Goal: Information Seeking & Learning: Find specific page/section

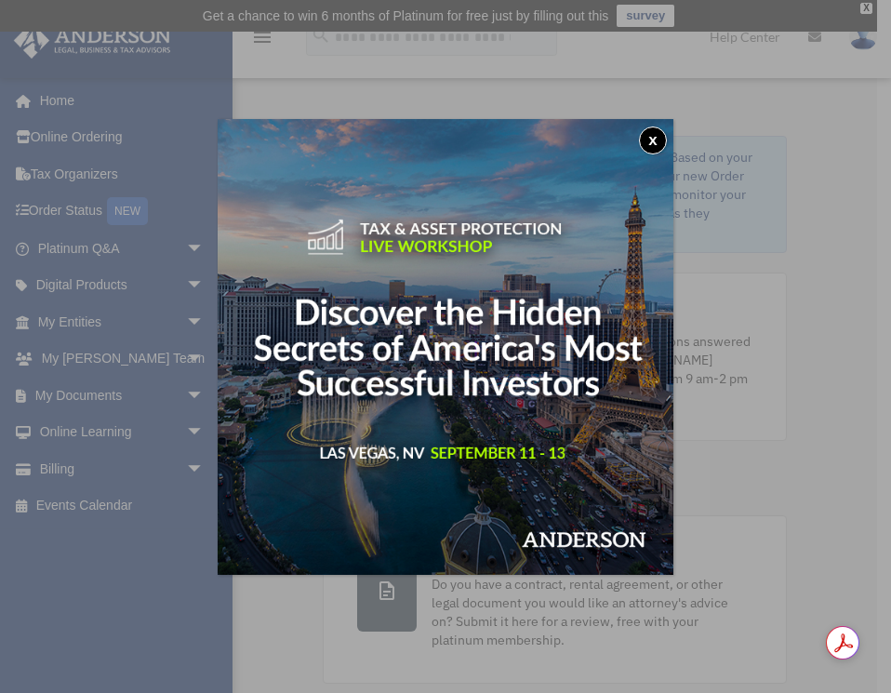
click at [133, 566] on div "x" at bounding box center [445, 346] width 891 height 693
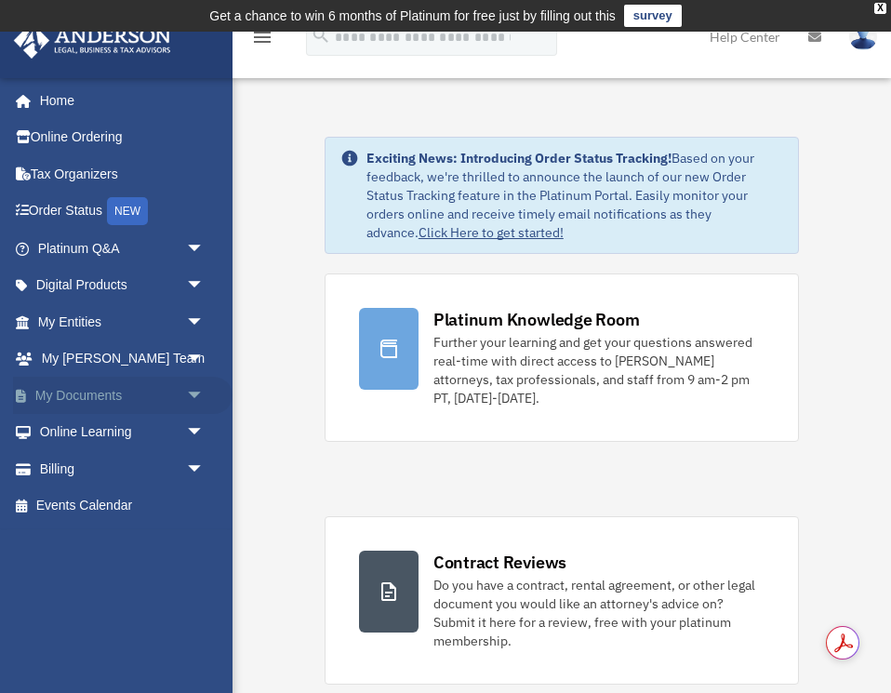
click at [194, 392] on span "arrow_drop_down" at bounding box center [204, 396] width 37 height 38
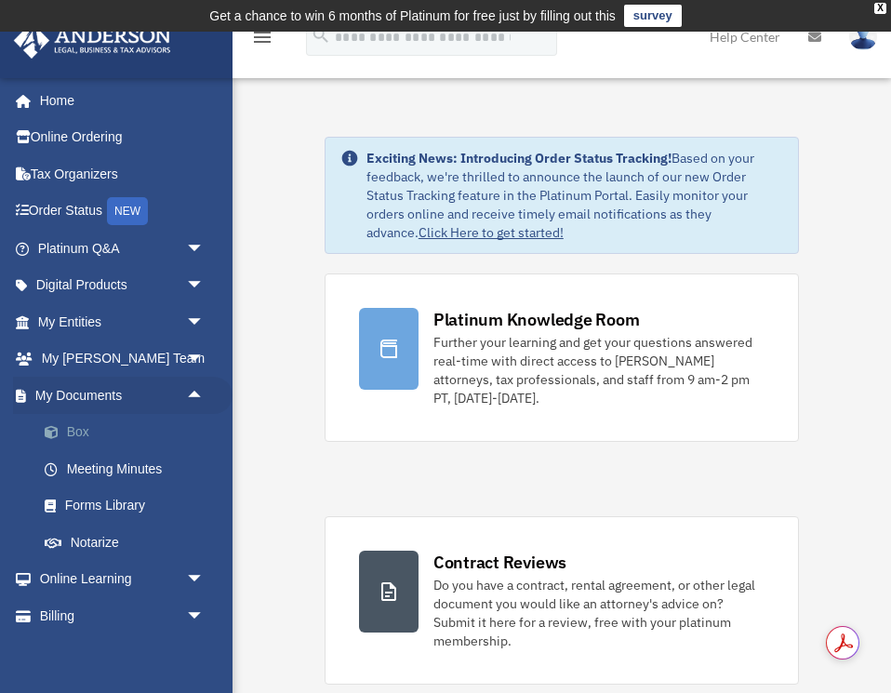
click at [84, 424] on link "Box" at bounding box center [129, 432] width 207 height 37
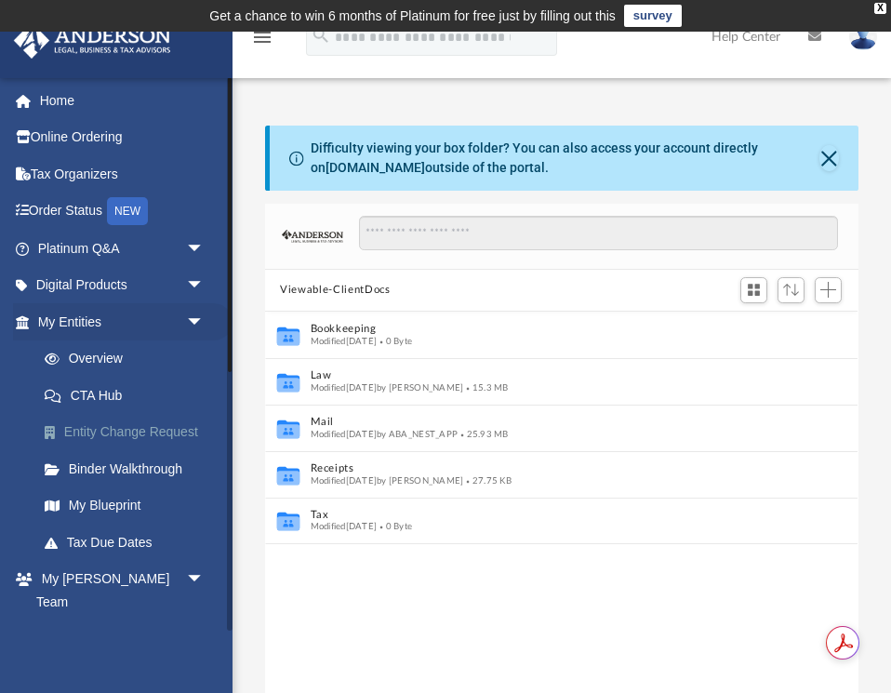
scroll to position [422, 593]
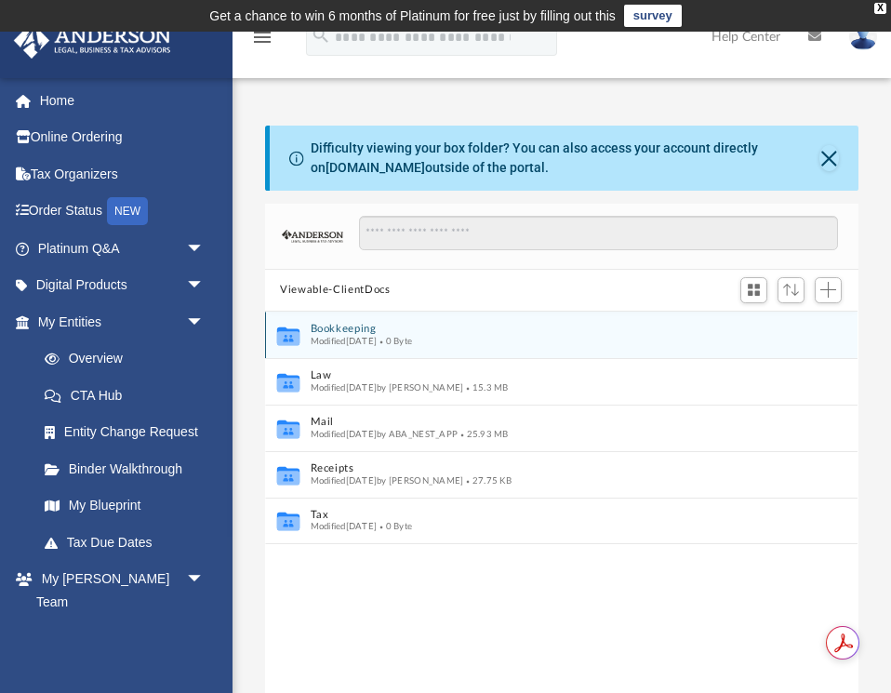
click at [334, 339] on span "Modified Fri Oct 29 2021" at bounding box center [344, 340] width 67 height 9
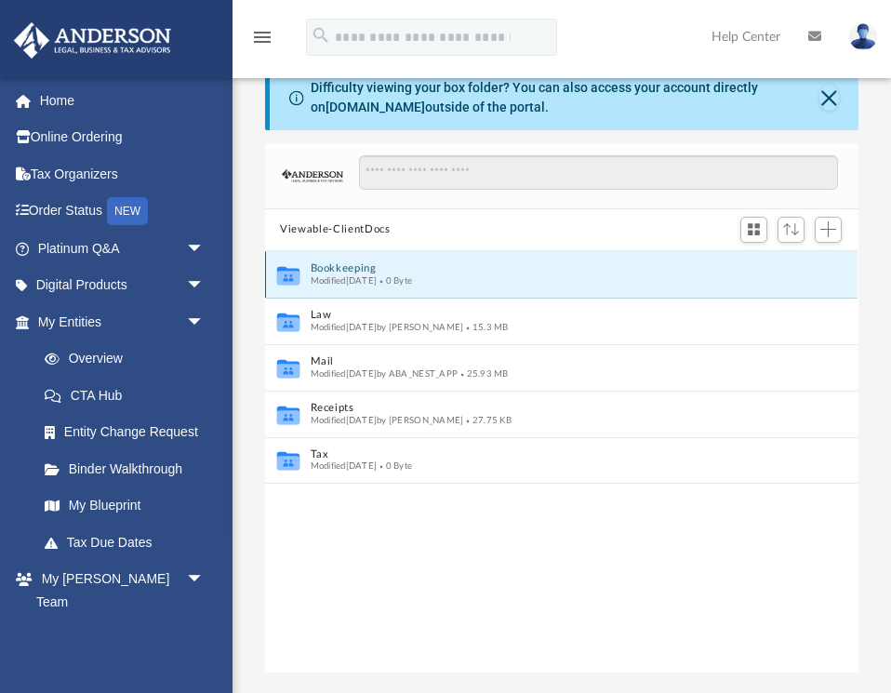
scroll to position [63, 0]
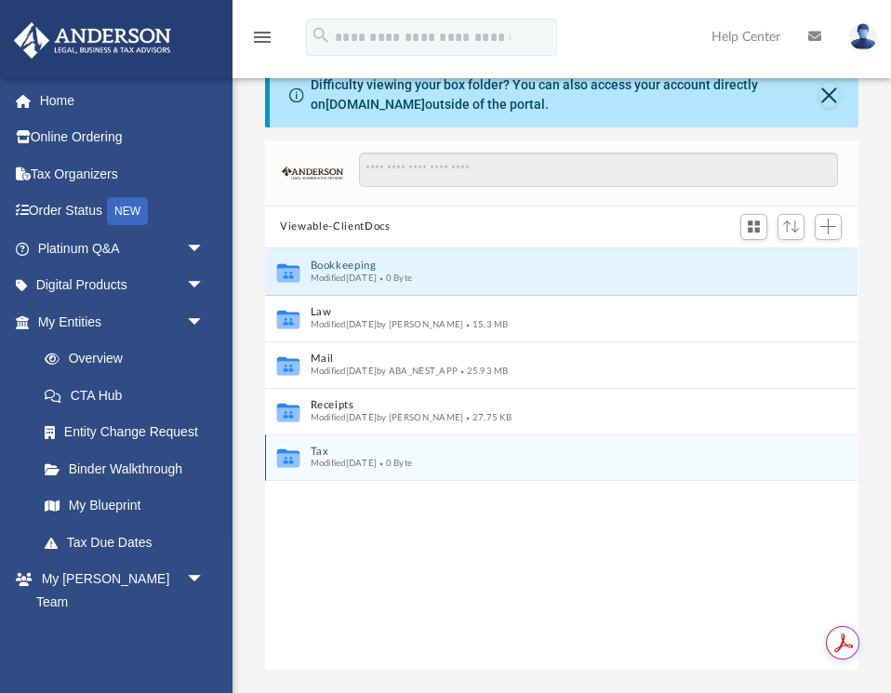
click at [339, 459] on span "Modified Fri Oct 29 2021" at bounding box center [344, 463] width 67 height 9
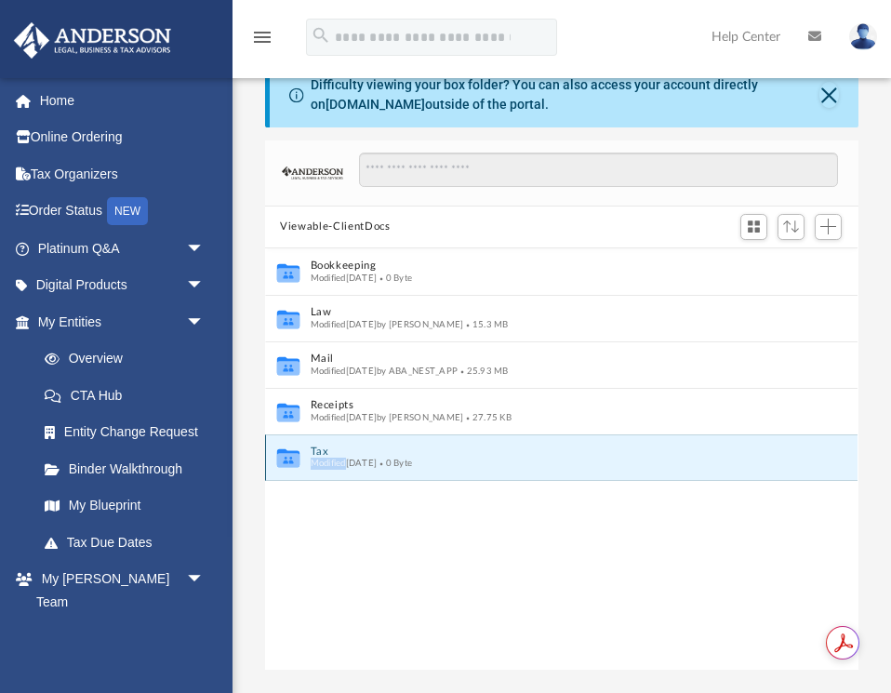
click at [339, 459] on span "Modified Fri Oct 29 2021" at bounding box center [344, 463] width 67 height 9
click at [289, 458] on icon "grid" at bounding box center [288, 460] width 22 height 14
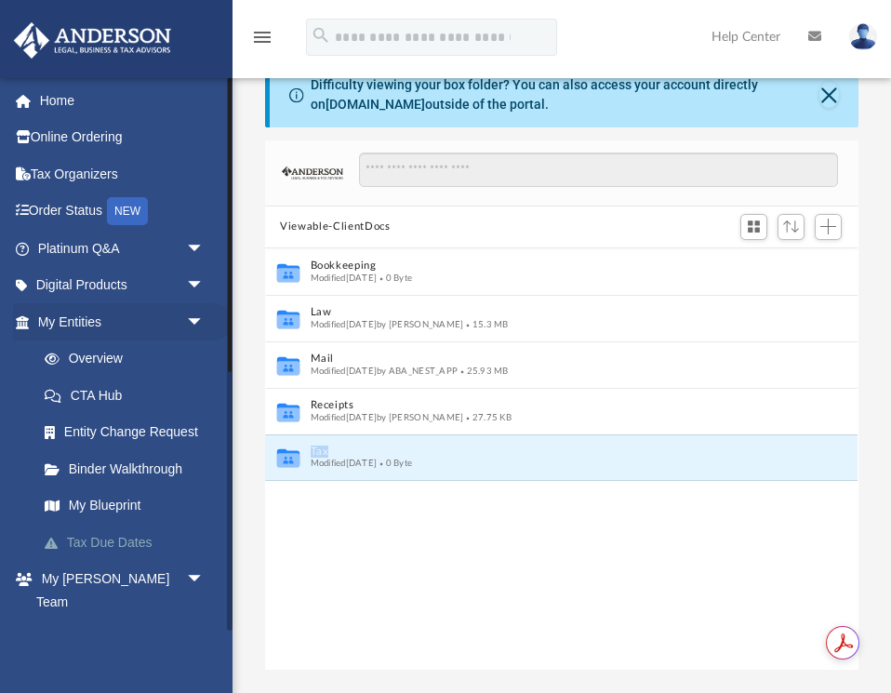
click at [111, 541] on link "Tax Due Dates" at bounding box center [129, 542] width 207 height 37
click at [111, 503] on link "My Blueprint" at bounding box center [129, 505] width 207 height 37
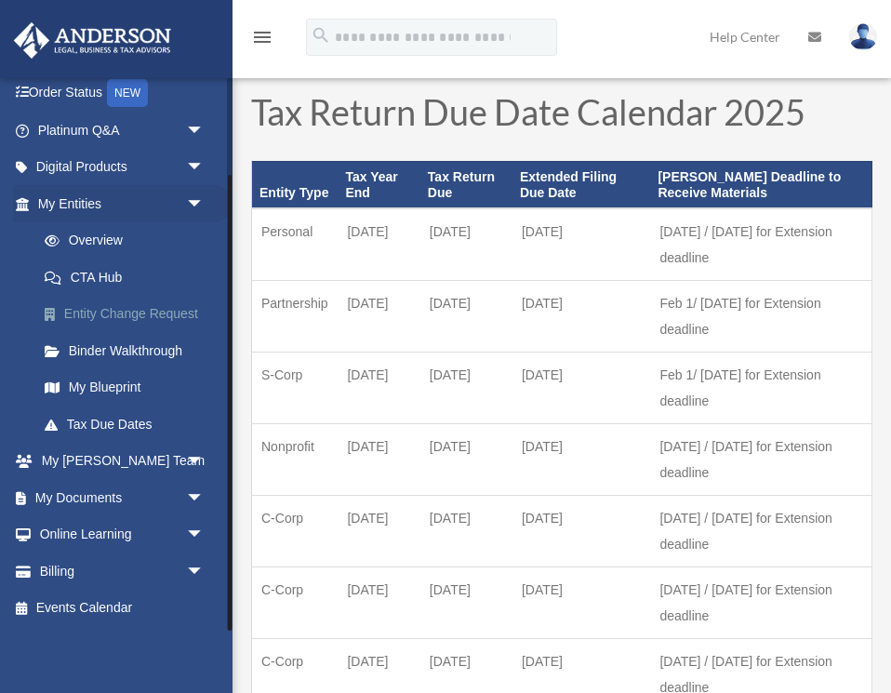
scroll to position [70, 0]
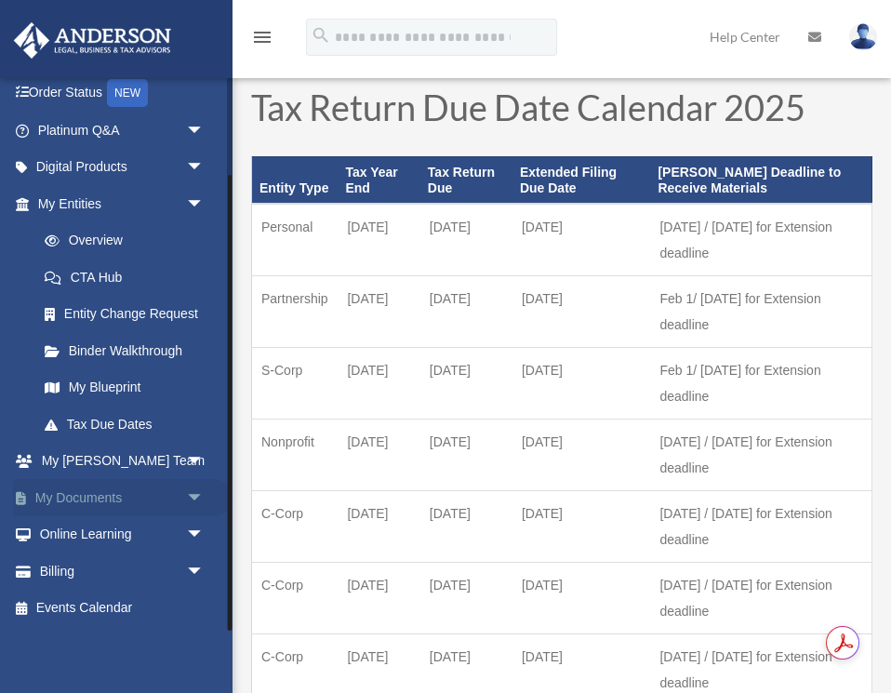
click at [104, 497] on link "My Documents arrow_drop_down" at bounding box center [123, 497] width 220 height 37
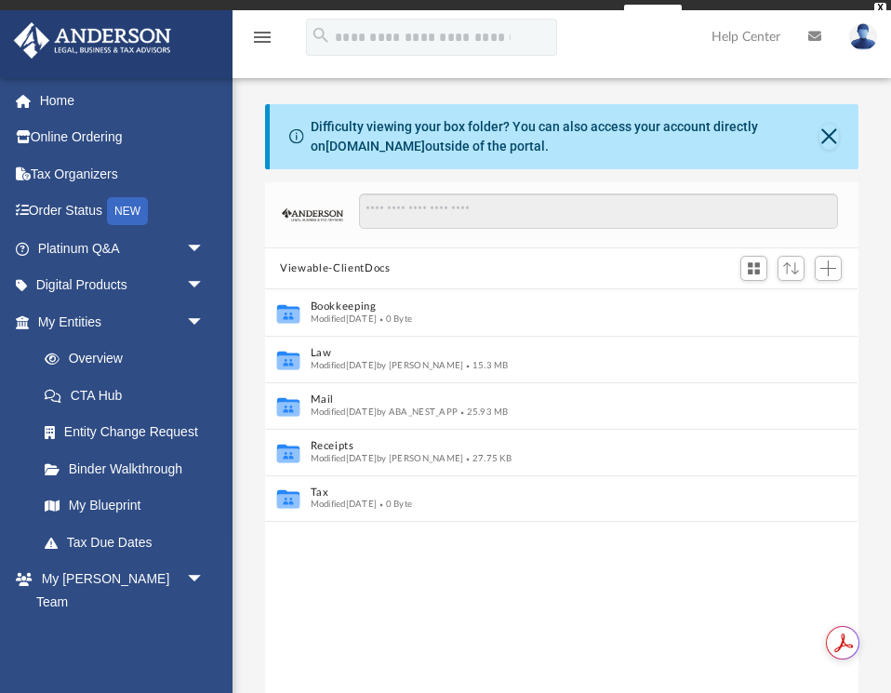
scroll to position [422, 593]
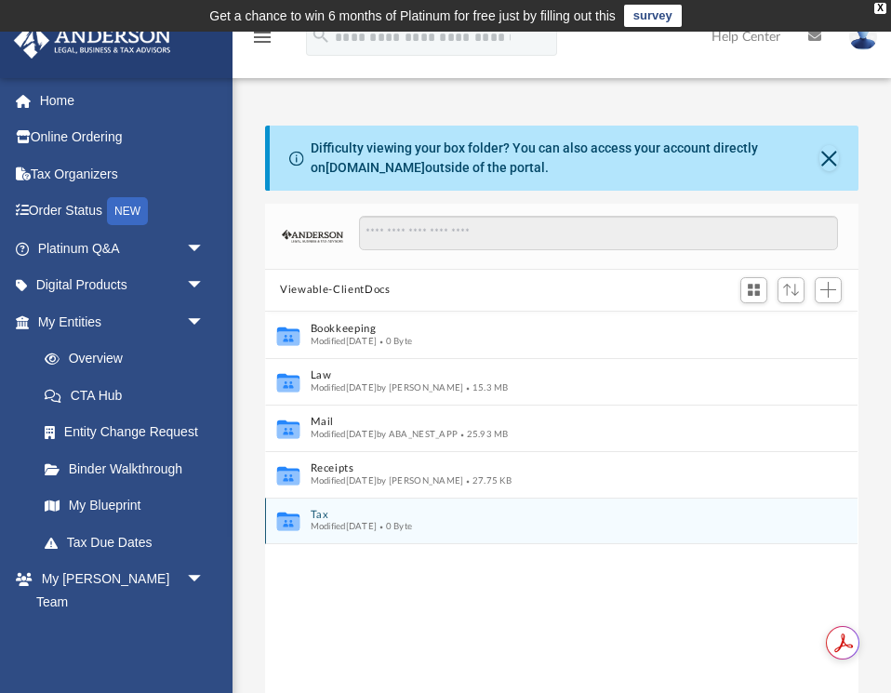
click at [291, 520] on icon "grid" at bounding box center [288, 521] width 22 height 19
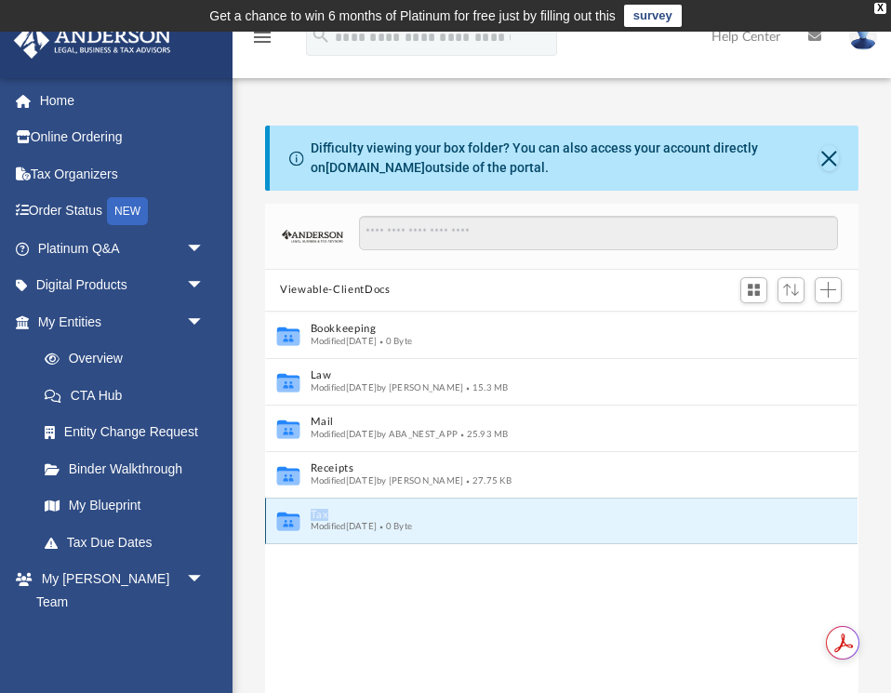
click at [291, 520] on icon "grid" at bounding box center [288, 521] width 22 height 19
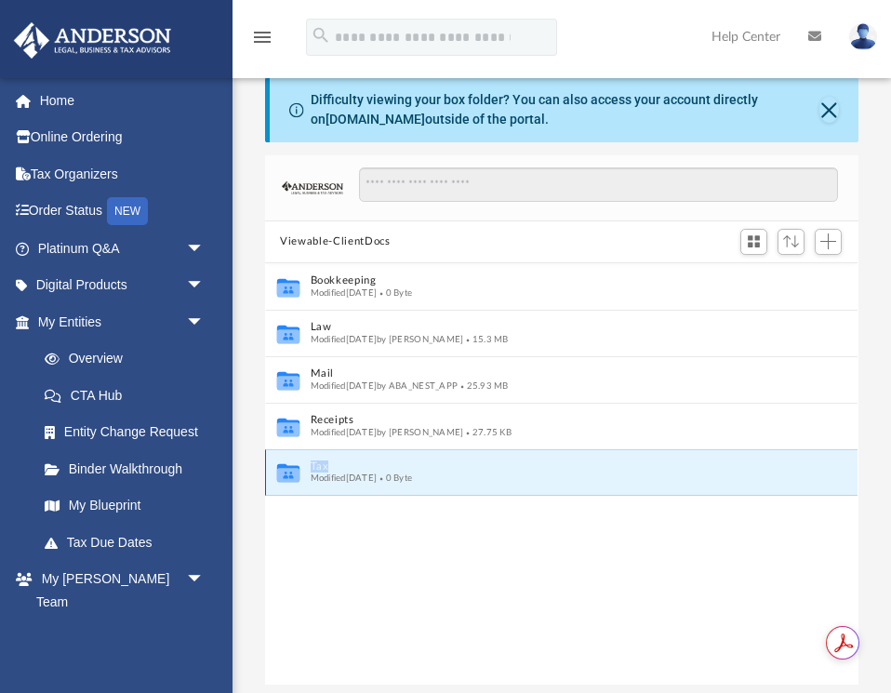
scroll to position [58, 0]
